Goal: Task Accomplishment & Management: Complete application form

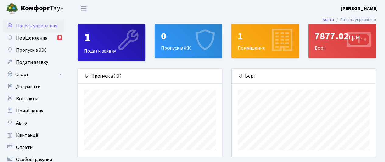
scroll to position [88, 144]
click at [178, 39] on div "0" at bounding box center [188, 36] width 55 height 12
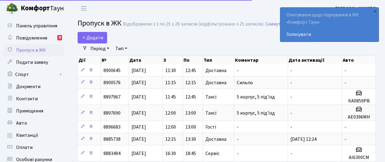
select select "25"
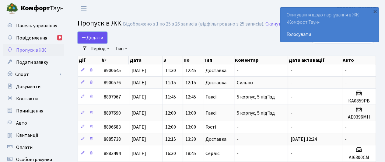
click at [95, 36] on span "Додати" at bounding box center [93, 37] width 22 height 7
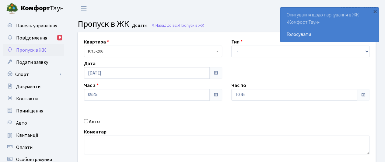
click at [258, 45] on div "Тип - Доставка Таксі Гості Сервіс" at bounding box center [300, 47] width 147 height 19
click at [258, 48] on select "- Доставка Таксі Гості Сервіс" at bounding box center [301, 52] width 138 height 12
select select "1"
click at [232, 46] on select "- Доставка Таксі Гості Сервіс" at bounding box center [301, 52] width 138 height 12
click at [338, 93] on input "10:45" at bounding box center [295, 95] width 126 height 12
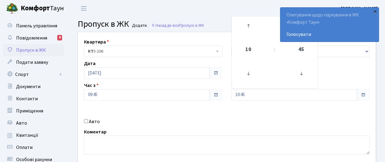
click at [375, 10] on div "×" at bounding box center [375, 11] width 6 height 6
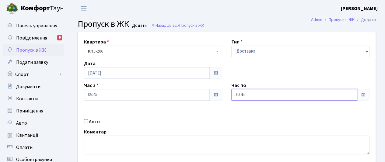
click at [273, 97] on input "10:45" at bounding box center [295, 95] width 126 height 12
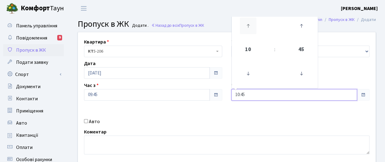
click at [247, 26] on icon at bounding box center [248, 26] width 16 height 16
type input "13:45"
click at [261, 125] on div "Квартира <b>КТ</b>&nbsp;&nbsp;&nbsp;&nbsp;5-206 КТ 5-206 Тип - Доставка Таксі Г…" at bounding box center [226, 98] width 307 height 132
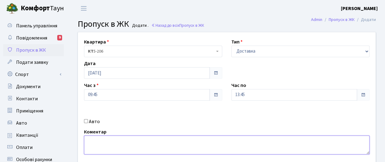
click at [224, 144] on textarea at bounding box center [227, 145] width 286 height 19
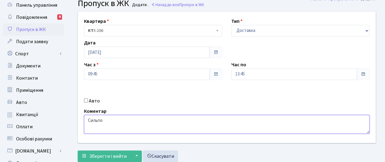
scroll to position [30, 0]
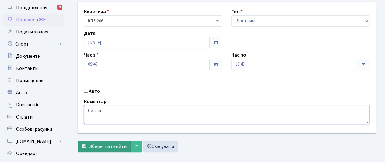
type textarea "Сильпо"
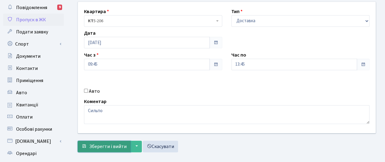
click at [98, 144] on span "Зберегти і вийти" at bounding box center [107, 147] width 37 height 7
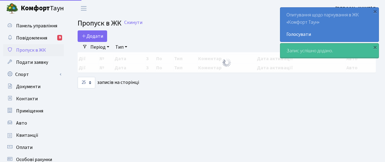
select select "25"
